Goal: Task Accomplishment & Management: Use online tool/utility

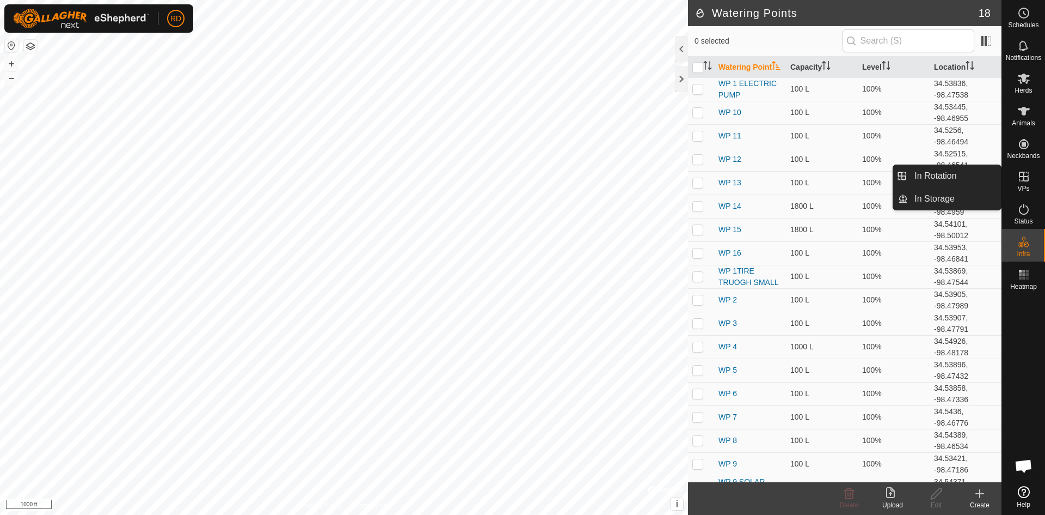
click at [1025, 186] on span "VPs" at bounding box center [1024, 188] width 12 height 7
click at [1023, 177] on icon at bounding box center [1024, 177] width 10 height 10
click at [932, 176] on link "In Rotation" at bounding box center [954, 176] width 93 height 22
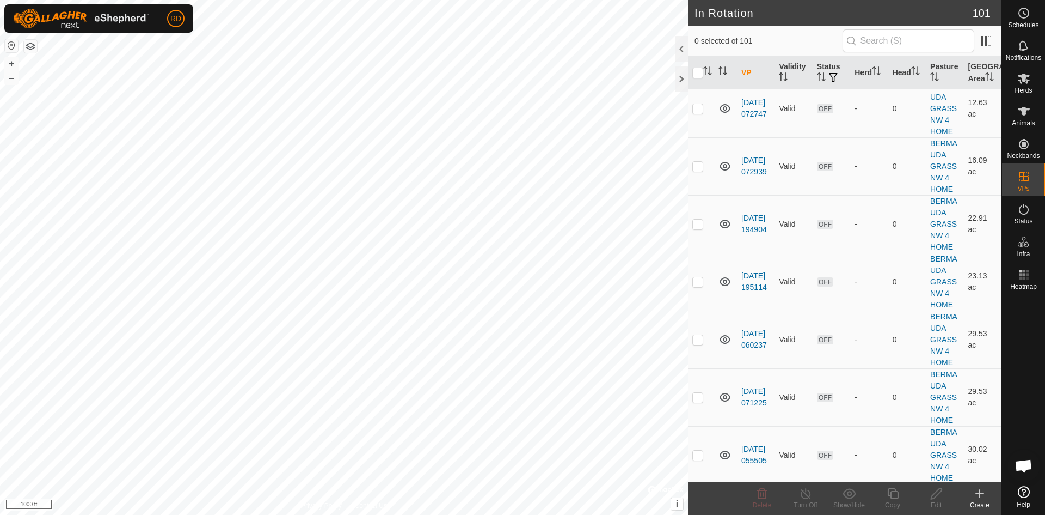
scroll to position [3006, 0]
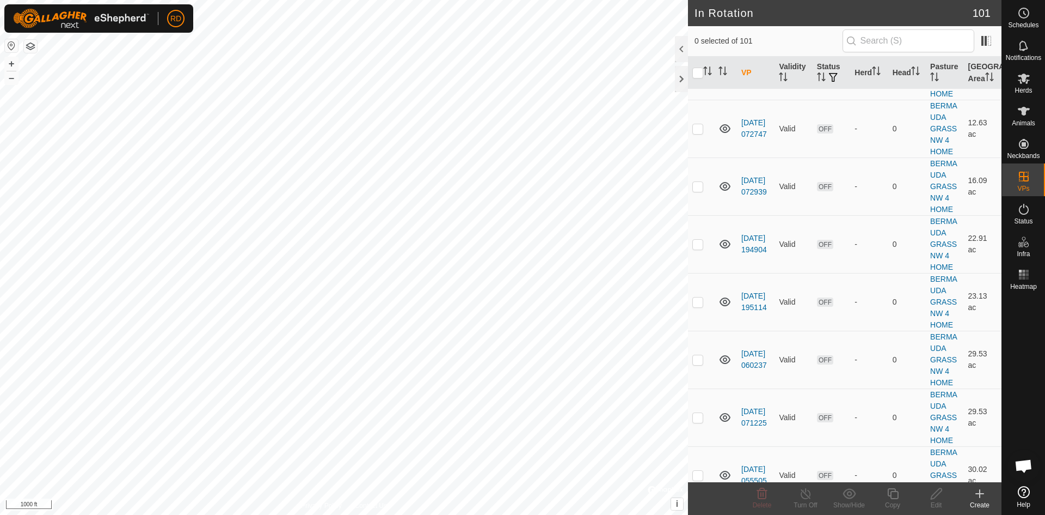
checkbox input "true"
click at [898, 500] on div "Copy" at bounding box center [893, 505] width 44 height 10
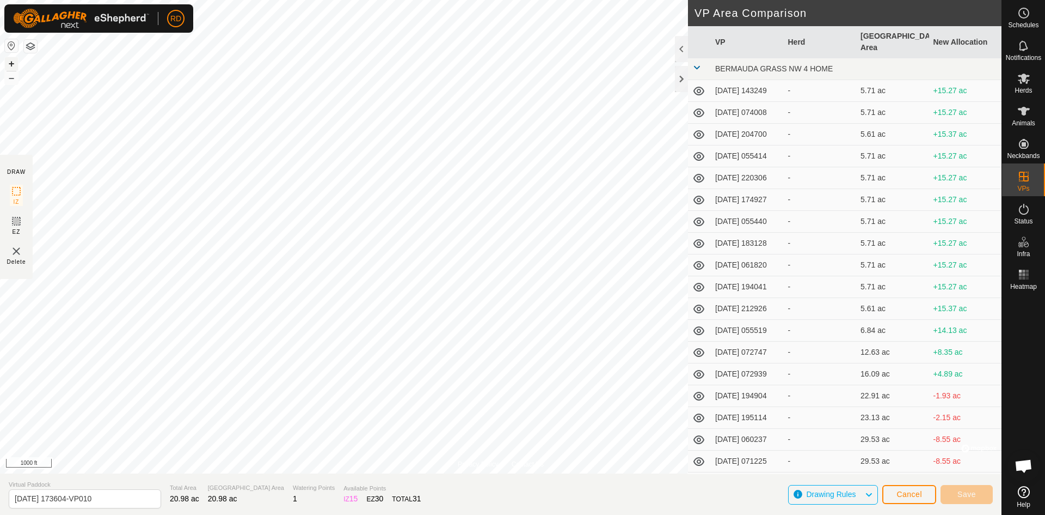
click at [8, 60] on button "+" at bounding box center [11, 63] width 13 height 13
click at [12, 64] on button "+" at bounding box center [11, 63] width 13 height 13
click at [970, 496] on span "Save" at bounding box center [967, 494] width 19 height 9
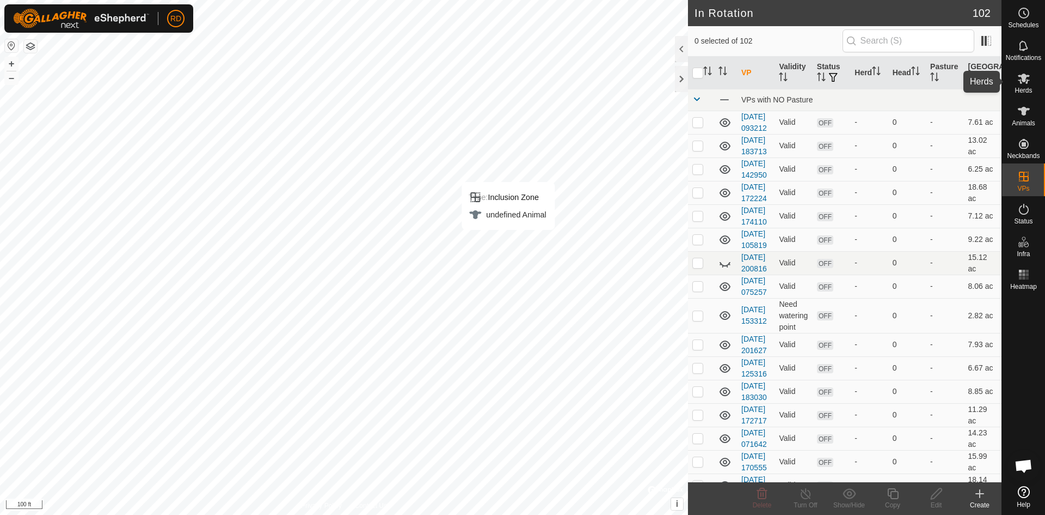
click at [1026, 79] on icon at bounding box center [1024, 79] width 12 height 10
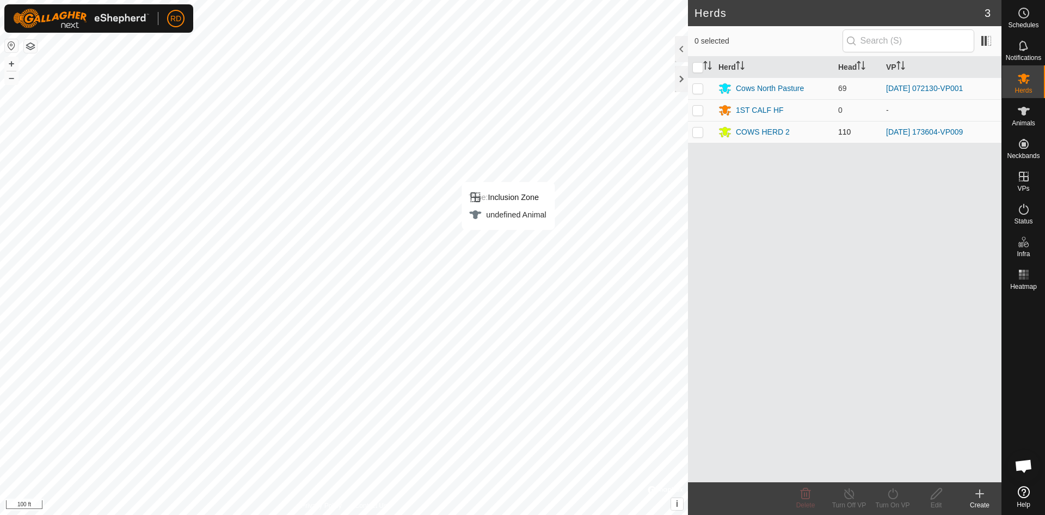
click at [698, 136] on td at bounding box center [701, 132] width 26 height 22
checkbox input "true"
click at [893, 498] on icon at bounding box center [893, 493] width 10 height 11
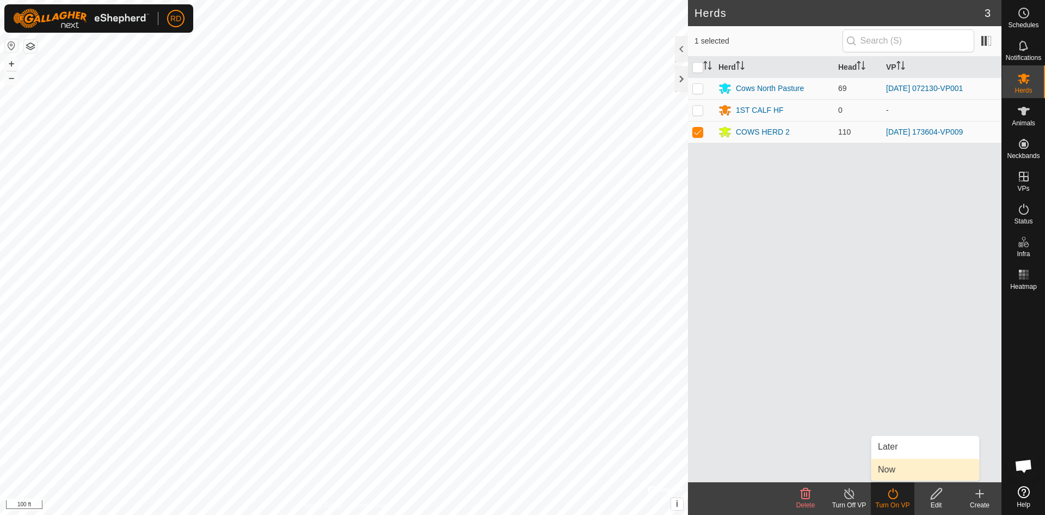
click at [887, 473] on link "Now" at bounding box center [926, 469] width 108 height 22
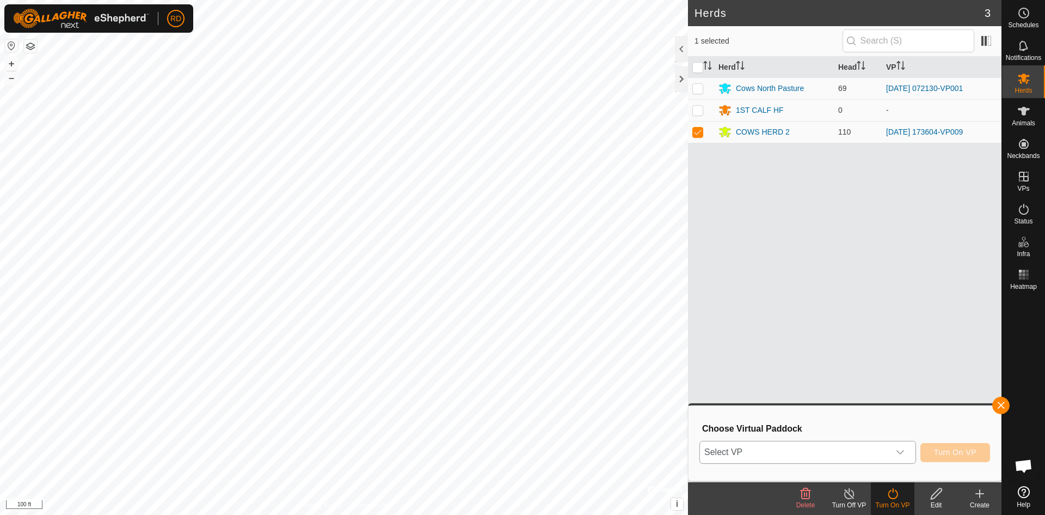
click at [901, 450] on icon "dropdown trigger" at bounding box center [900, 452] width 9 height 9
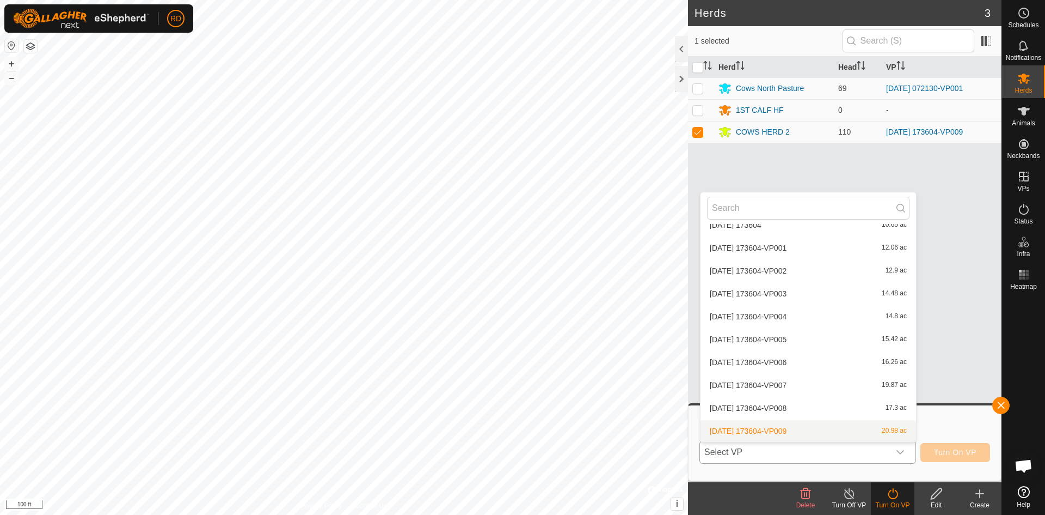
scroll to position [1453, 0]
click at [782, 431] on li "[DATE] 173604-VP010 23.1 ac" at bounding box center [809, 431] width 216 height 22
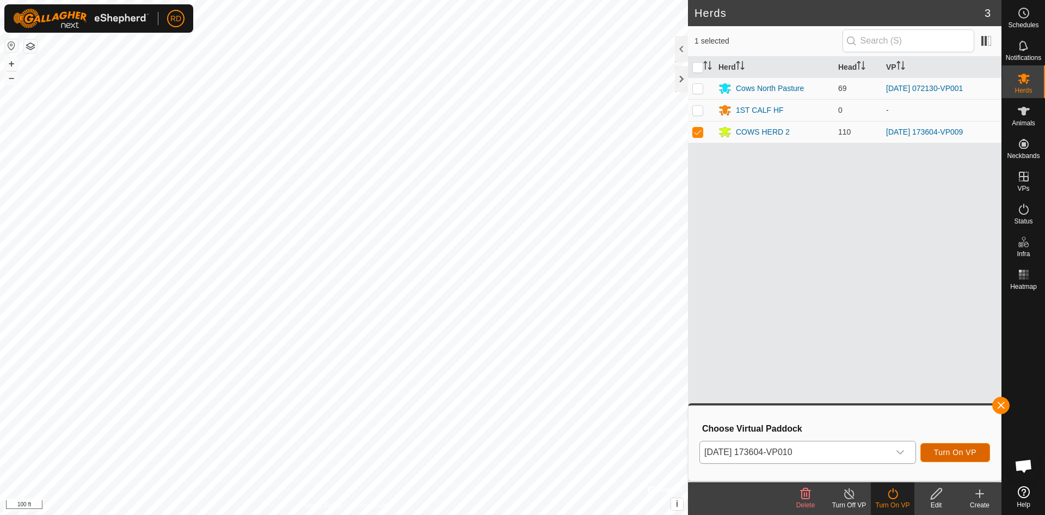
click at [949, 455] on span "Turn On VP" at bounding box center [955, 452] width 42 height 9
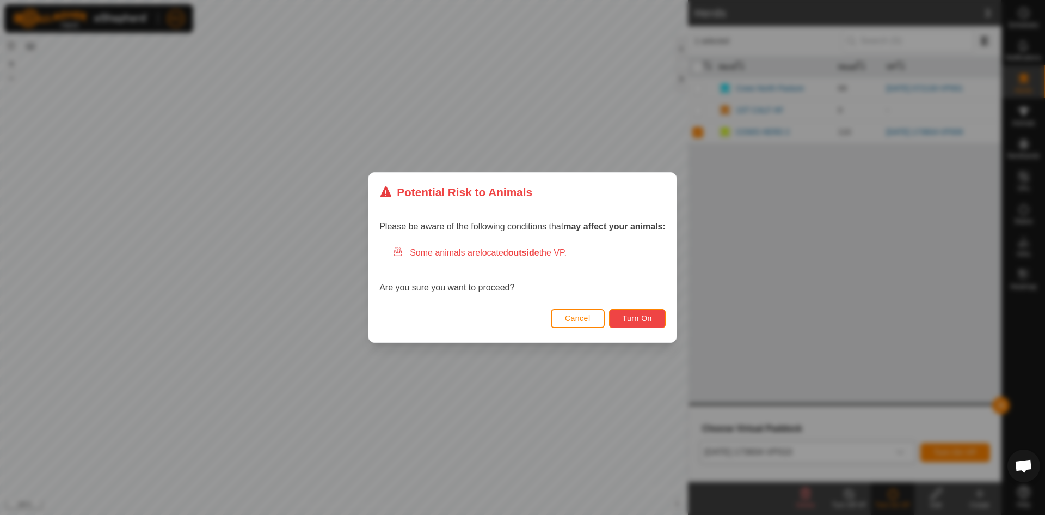
click at [634, 317] on span "Turn On" at bounding box center [637, 318] width 29 height 9
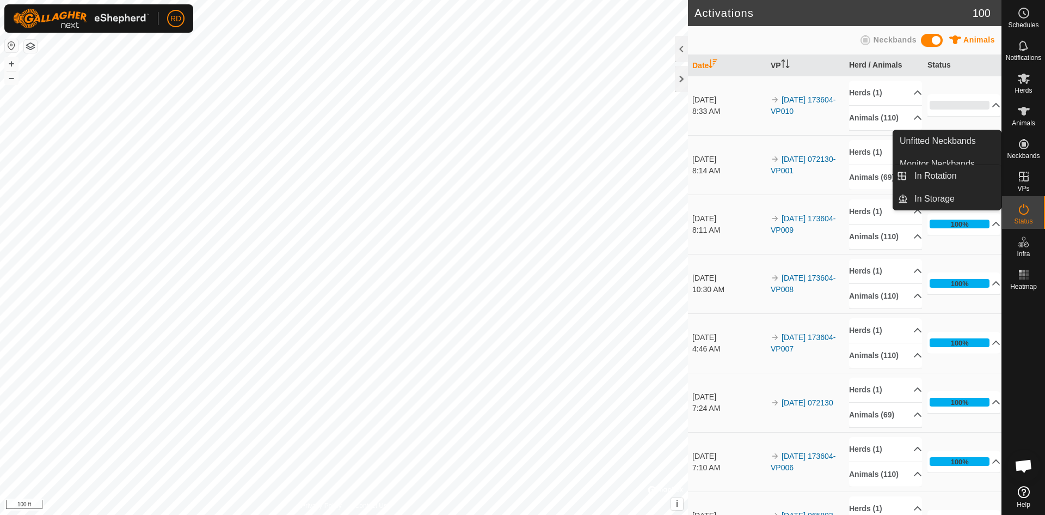
click at [1028, 179] on icon at bounding box center [1024, 177] width 10 height 10
click at [938, 178] on link "In Rotation" at bounding box center [954, 176] width 93 height 22
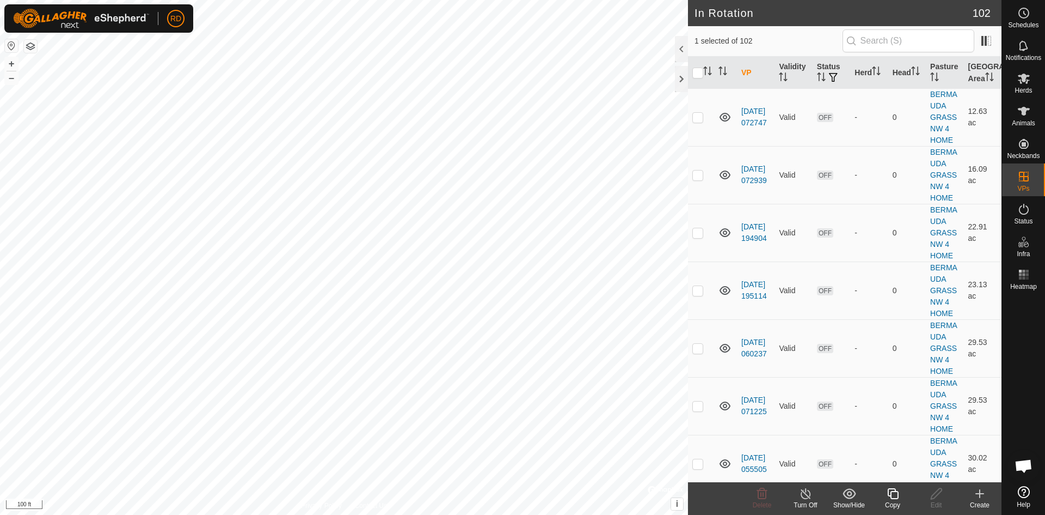
scroll to position [3066, 0]
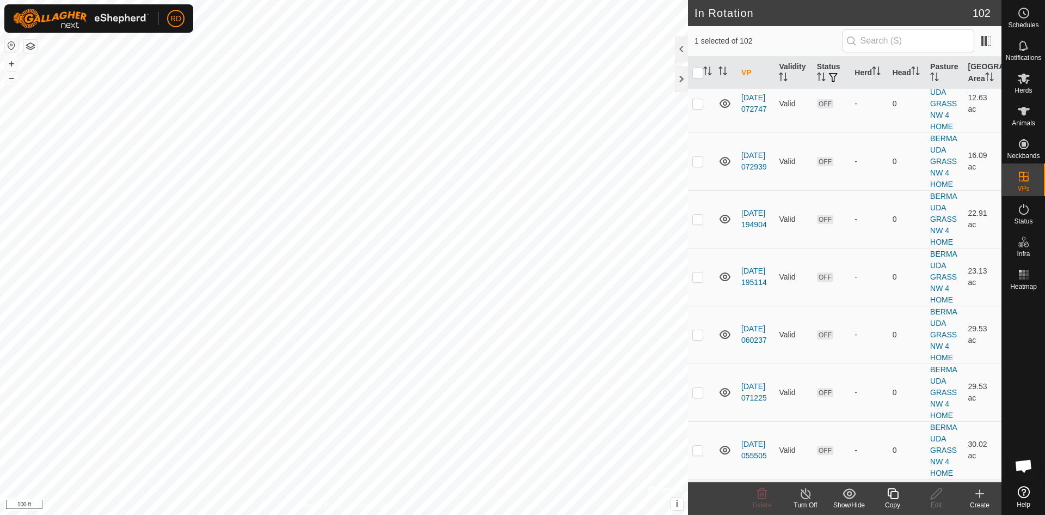
checkbox input "false"
